Goal: Transaction & Acquisition: Download file/media

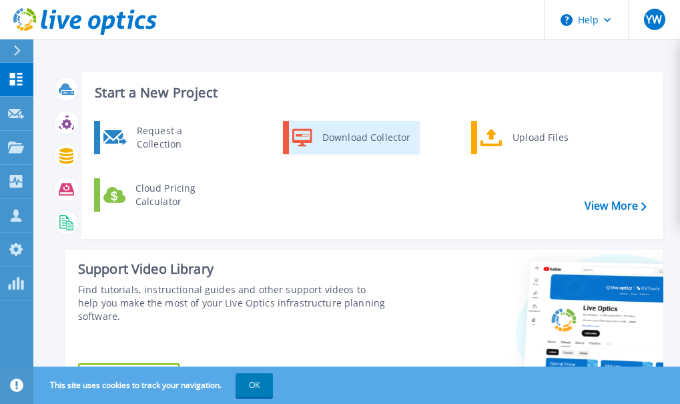
click at [332, 140] on div "Download Collector" at bounding box center [366, 137] width 101 height 27
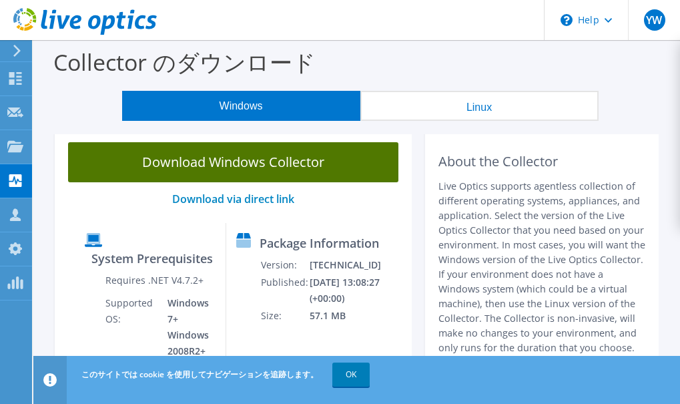
click at [365, 152] on link "Download Windows Collector" at bounding box center [233, 162] width 331 height 40
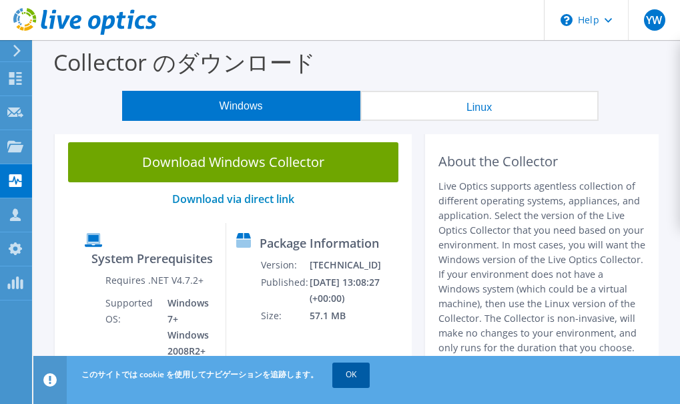
click at [365, 371] on link "OK" at bounding box center [351, 375] width 37 height 24
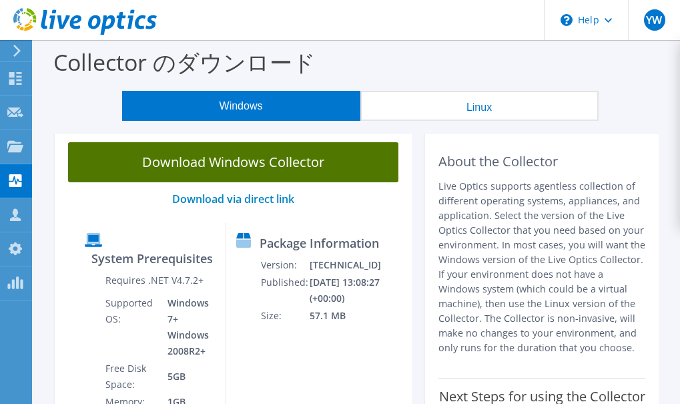
click at [296, 163] on link "Download Windows Collector" at bounding box center [233, 162] width 331 height 40
